Goal: Navigation & Orientation: Go to known website

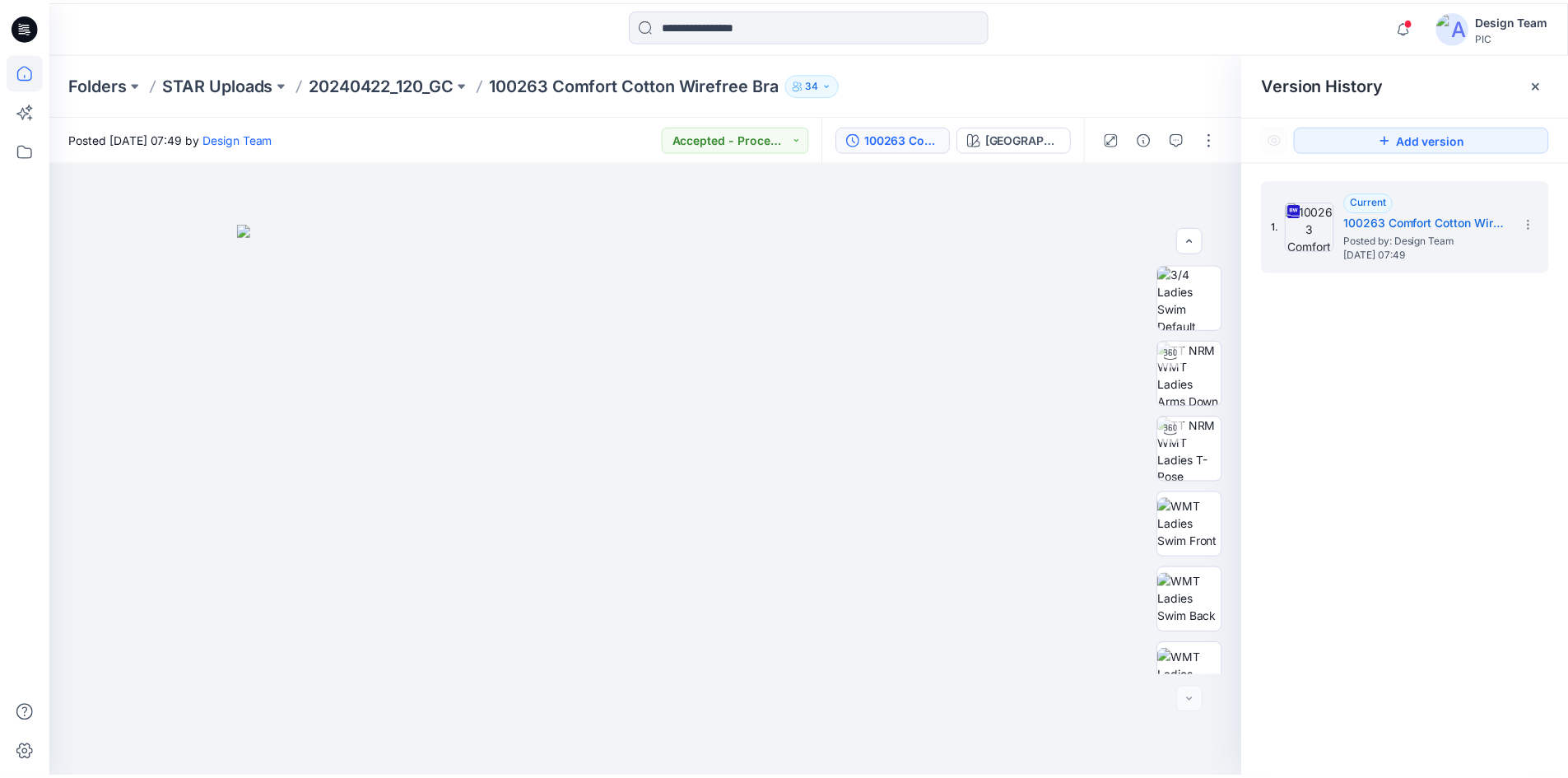
scroll to position [336, 0]
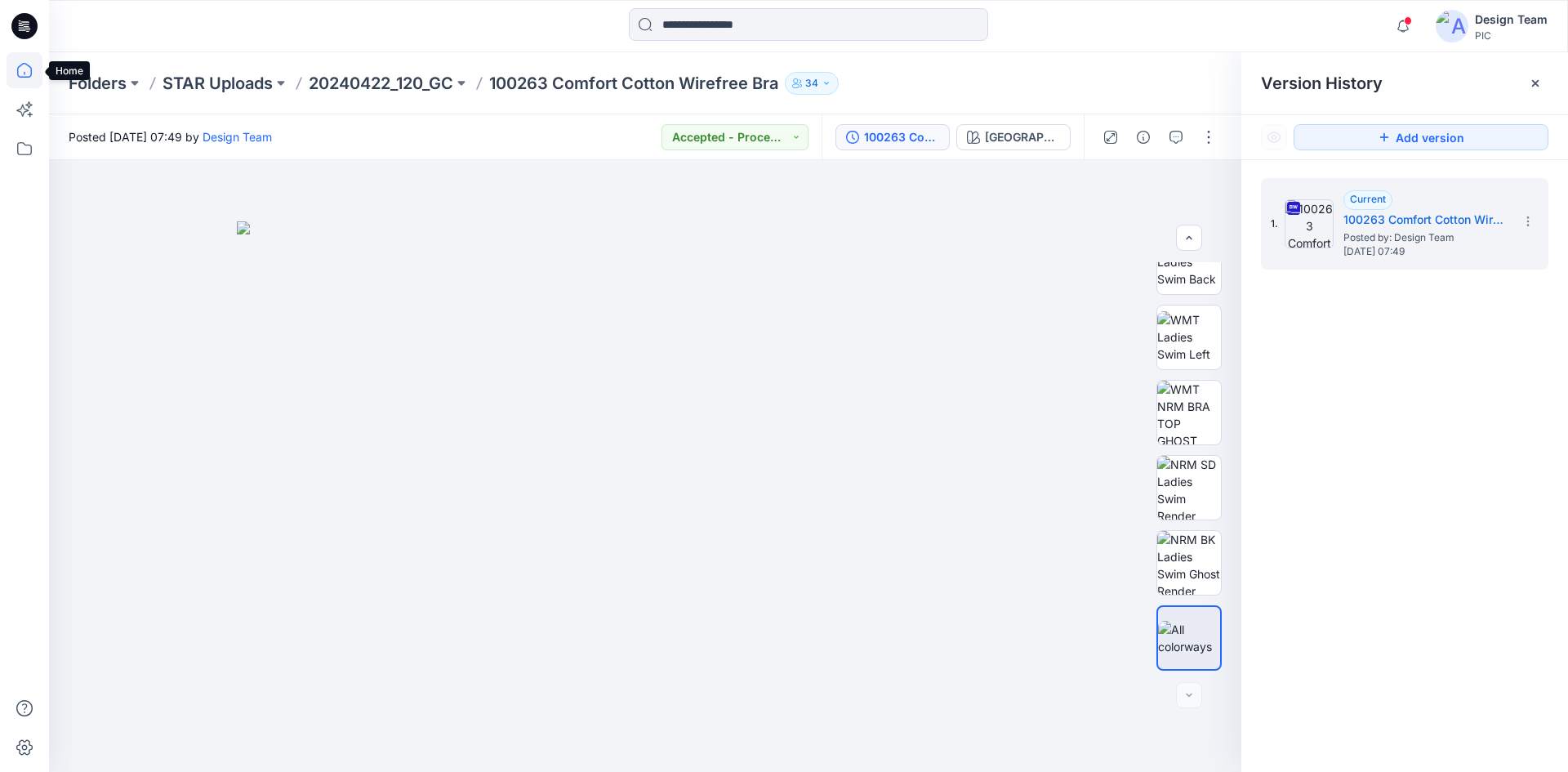
click at [32, 74] on icon at bounding box center [25, 70] width 36 height 36
